Goal: Information Seeking & Learning: Find specific page/section

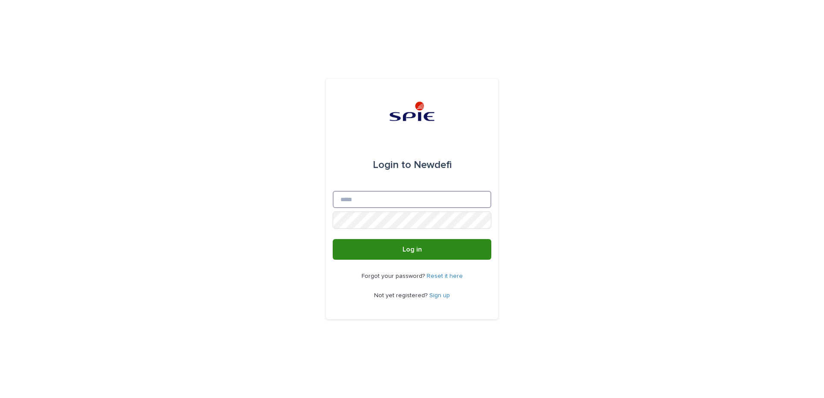
type input "**********"
click at [449, 256] on button "Log in" at bounding box center [412, 249] width 159 height 21
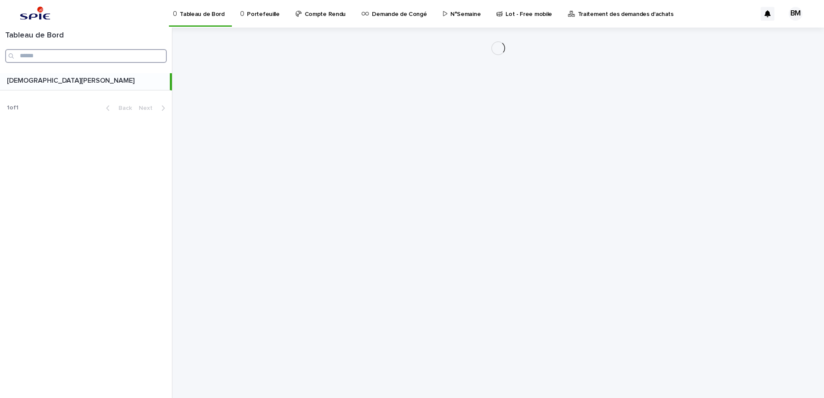
click at [97, 62] on input "Search" at bounding box center [86, 56] width 162 height 14
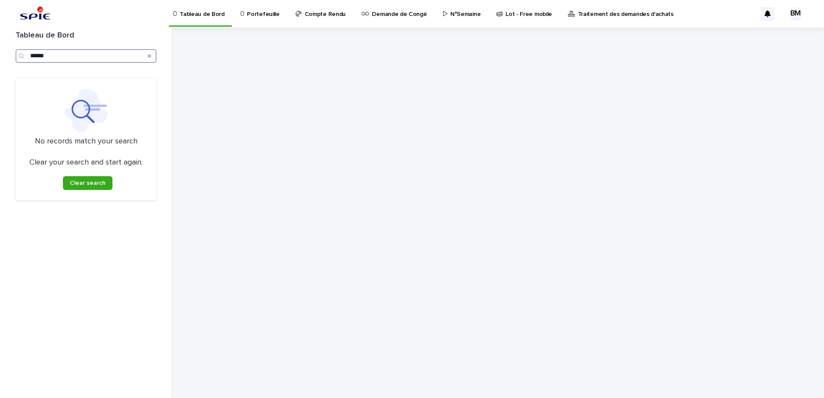
type input "******"
click at [260, 13] on p "Portefeuille" at bounding box center [263, 9] width 32 height 18
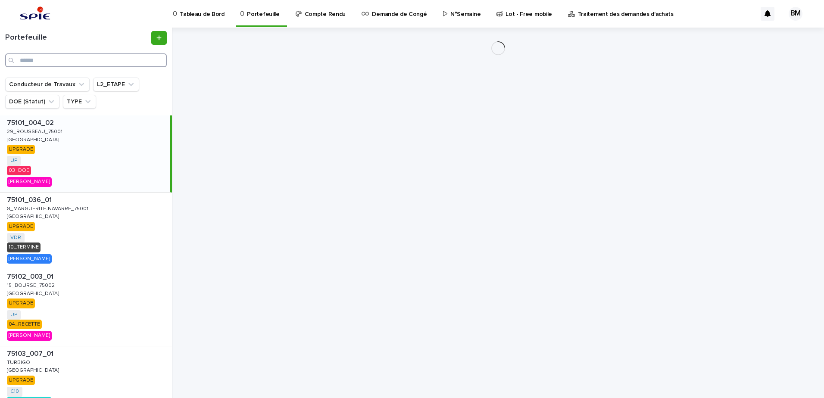
click at [126, 58] on input "Search" at bounding box center [86, 60] width 162 height 14
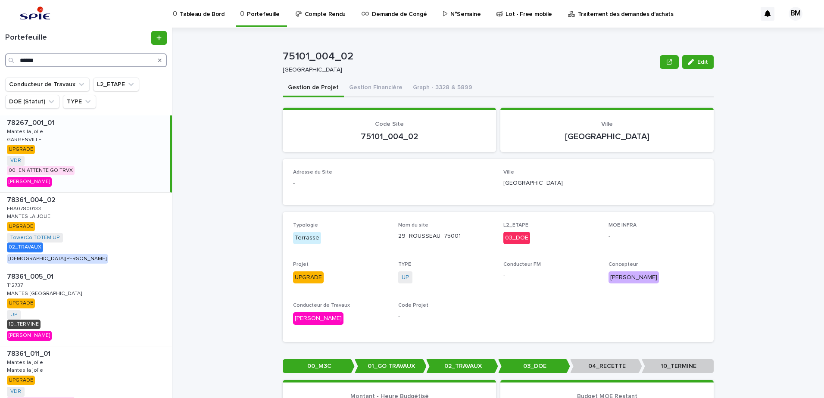
scroll to position [229, 0]
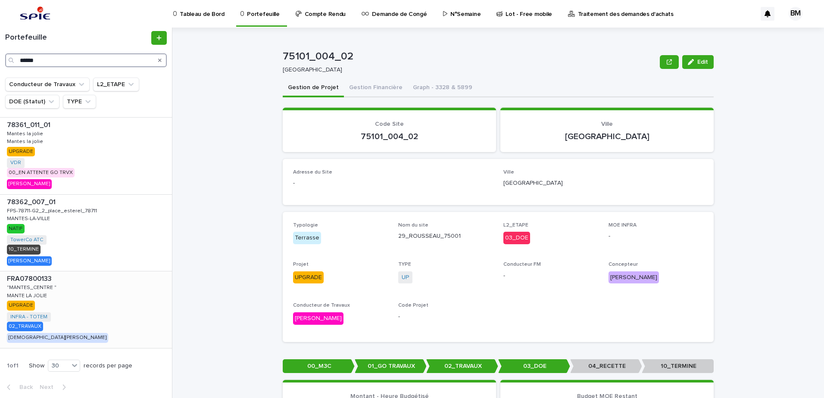
type input "******"
drag, startPoint x: 105, startPoint y: 305, endPoint x: 109, endPoint y: 300, distance: 6.4
click at [105, 306] on div "FRA07800133 FRA07800133 "MANTES_CENTRE " "MANTES_CENTRE " MANTE LA JOLIE MANTE …" at bounding box center [86, 310] width 172 height 77
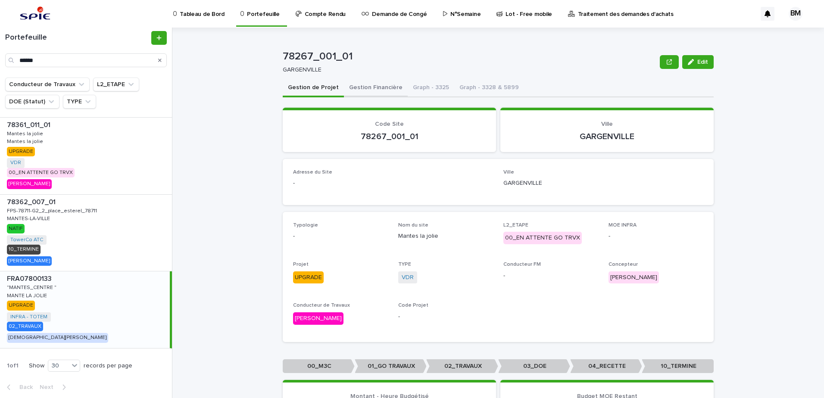
click at [360, 86] on button "Gestion Financière" at bounding box center [376, 88] width 64 height 18
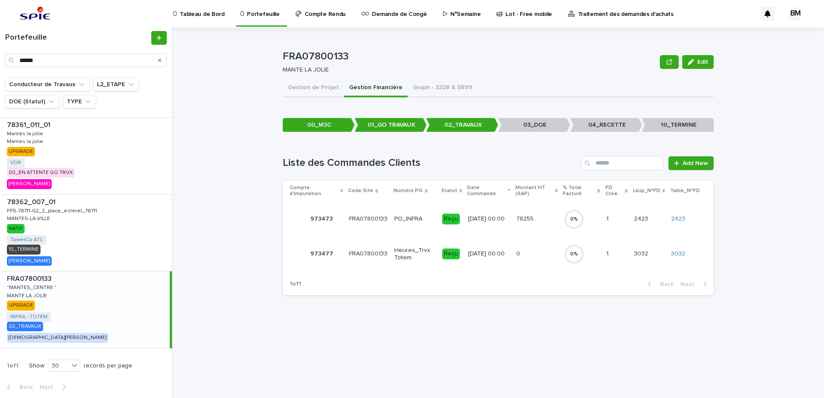
click at [516, 221] on p "78255.97" at bounding box center [527, 218] width 23 height 9
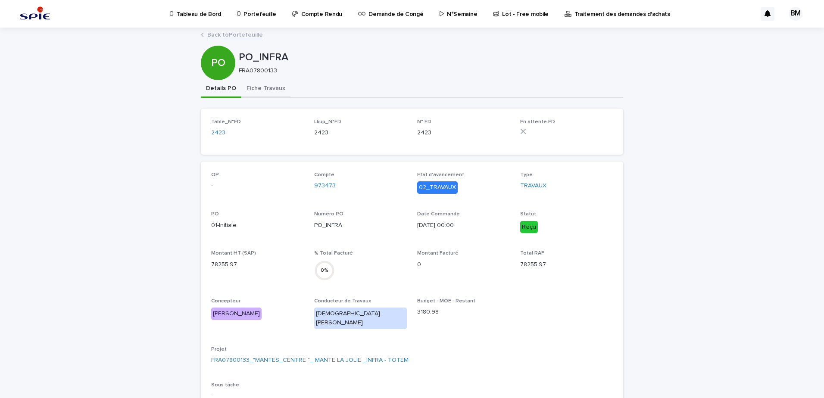
click at [266, 88] on button "Fiche Travaux" at bounding box center [265, 89] width 49 height 18
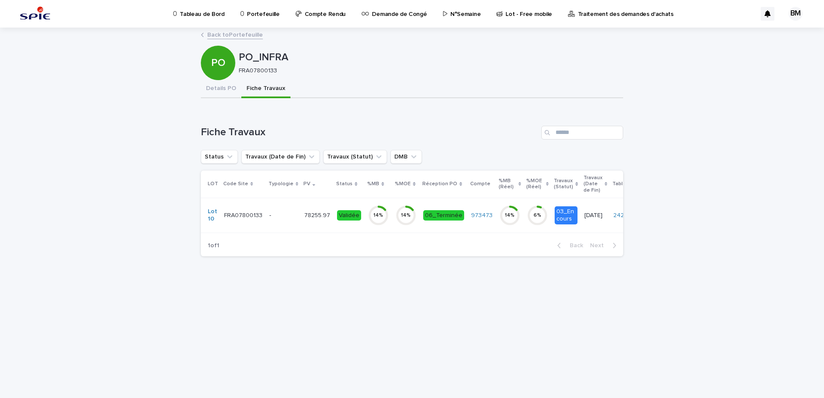
click at [288, 213] on p "-" at bounding box center [283, 215] width 28 height 7
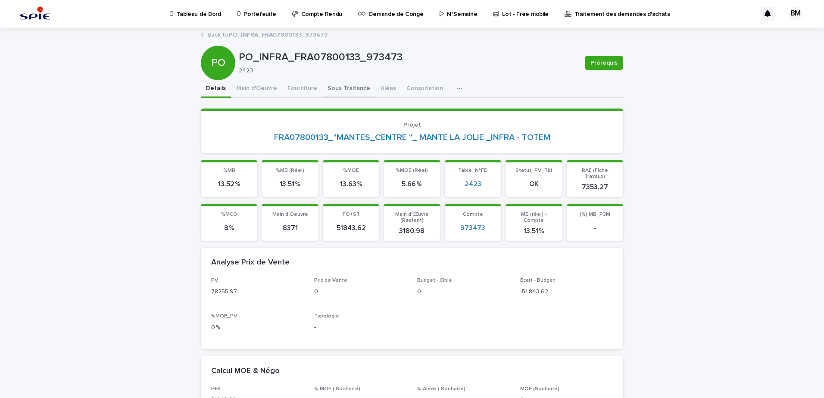
drag, startPoint x: 347, startPoint y: 85, endPoint x: 344, endPoint y: 93, distance: 9.0
click at [347, 85] on button "Sous Traitance" at bounding box center [348, 89] width 53 height 18
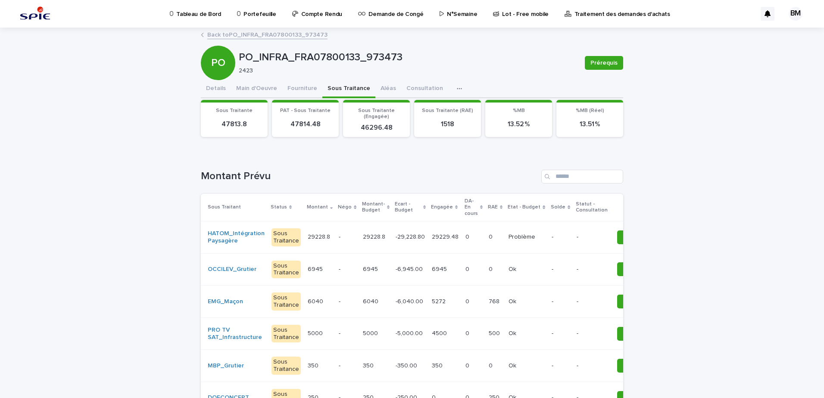
click at [347, 242] on td "-" at bounding box center [347, 237] width 24 height 32
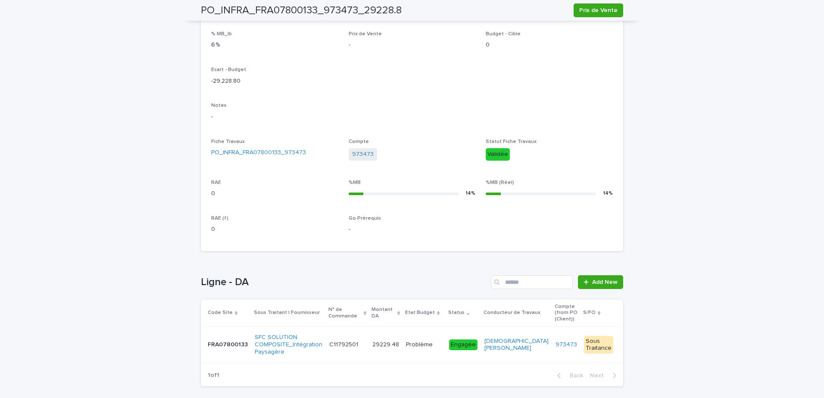
scroll to position [253, 0]
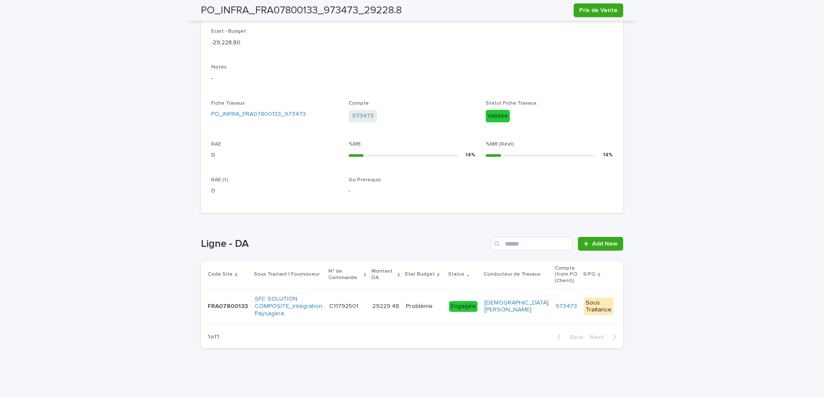
click at [409, 310] on td "Problème Problème" at bounding box center [424, 307] width 43 height 36
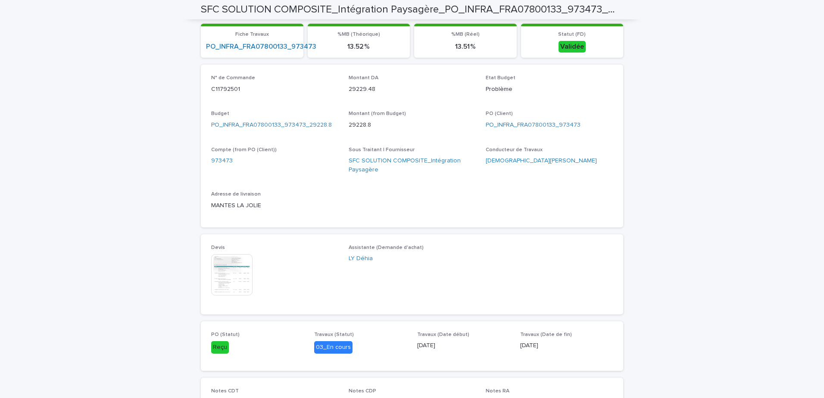
scroll to position [436, 0]
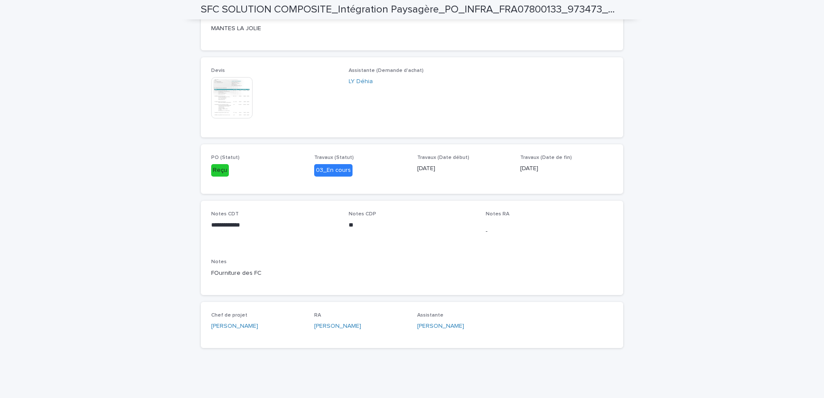
click at [226, 105] on img at bounding box center [231, 97] width 41 height 41
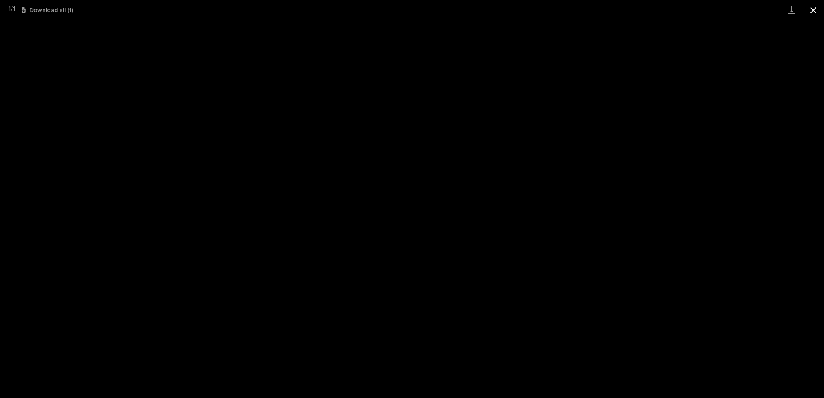
click at [813, 15] on button "Close gallery" at bounding box center [814, 10] width 22 height 20
